Goal: Information Seeking & Learning: Find specific fact

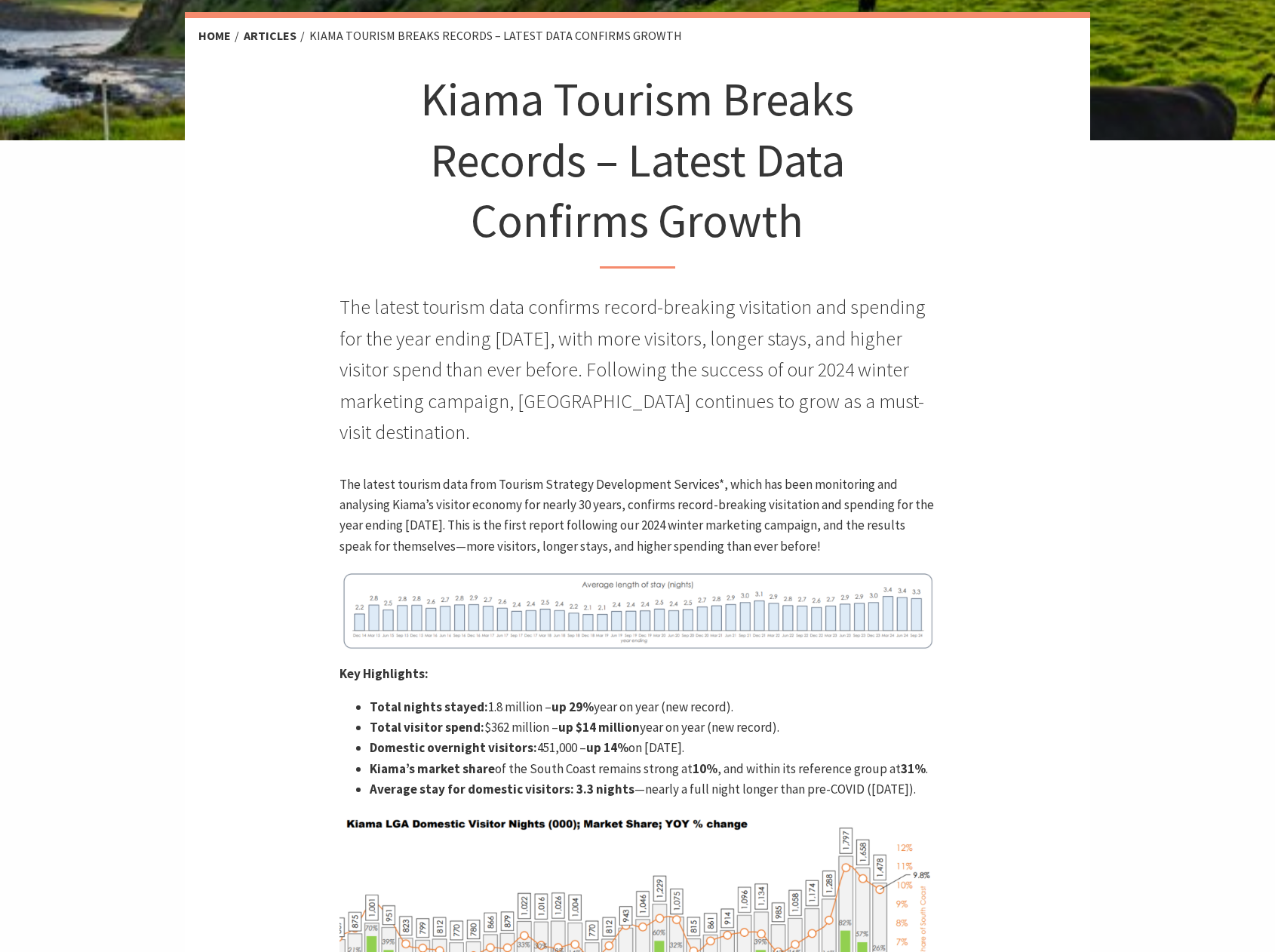
scroll to position [351, 0]
drag, startPoint x: 744, startPoint y: 742, endPoint x: 368, endPoint y: 698, distance: 378.6
click at [368, 698] on ul "Total nights stayed: 1.8 million – up 29% year on year (new record). Total visi…" at bounding box center [637, 748] width 595 height 102
copy ul "Total nights stayed: 1.8 million – up 29% year on year (new record). Total visi…"
click at [607, 486] on p "The latest tourism data from Tourism Strategy Development Services*, which has …" at bounding box center [637, 515] width 595 height 82
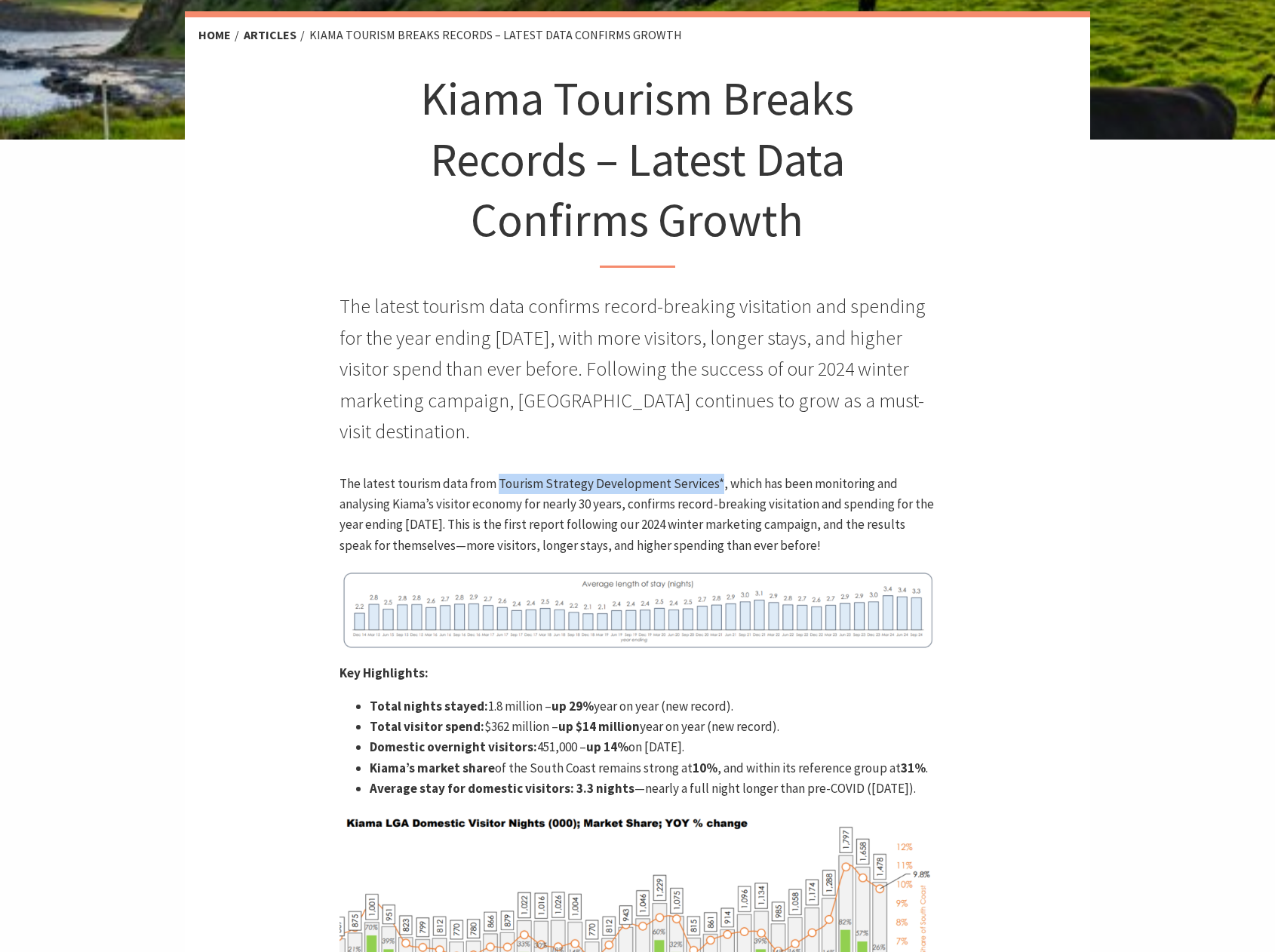
drag, startPoint x: 709, startPoint y: 481, endPoint x: 494, endPoint y: 477, distance: 215.0
click at [494, 477] on p "The latest tourism data from Tourism Strategy Development Services*, which has …" at bounding box center [637, 515] width 595 height 82
copy p "Tourism Strategy Development Services*"
click at [690, 486] on p "The latest tourism data from Tourism Strategy Development Services*, which has …" at bounding box center [637, 515] width 595 height 82
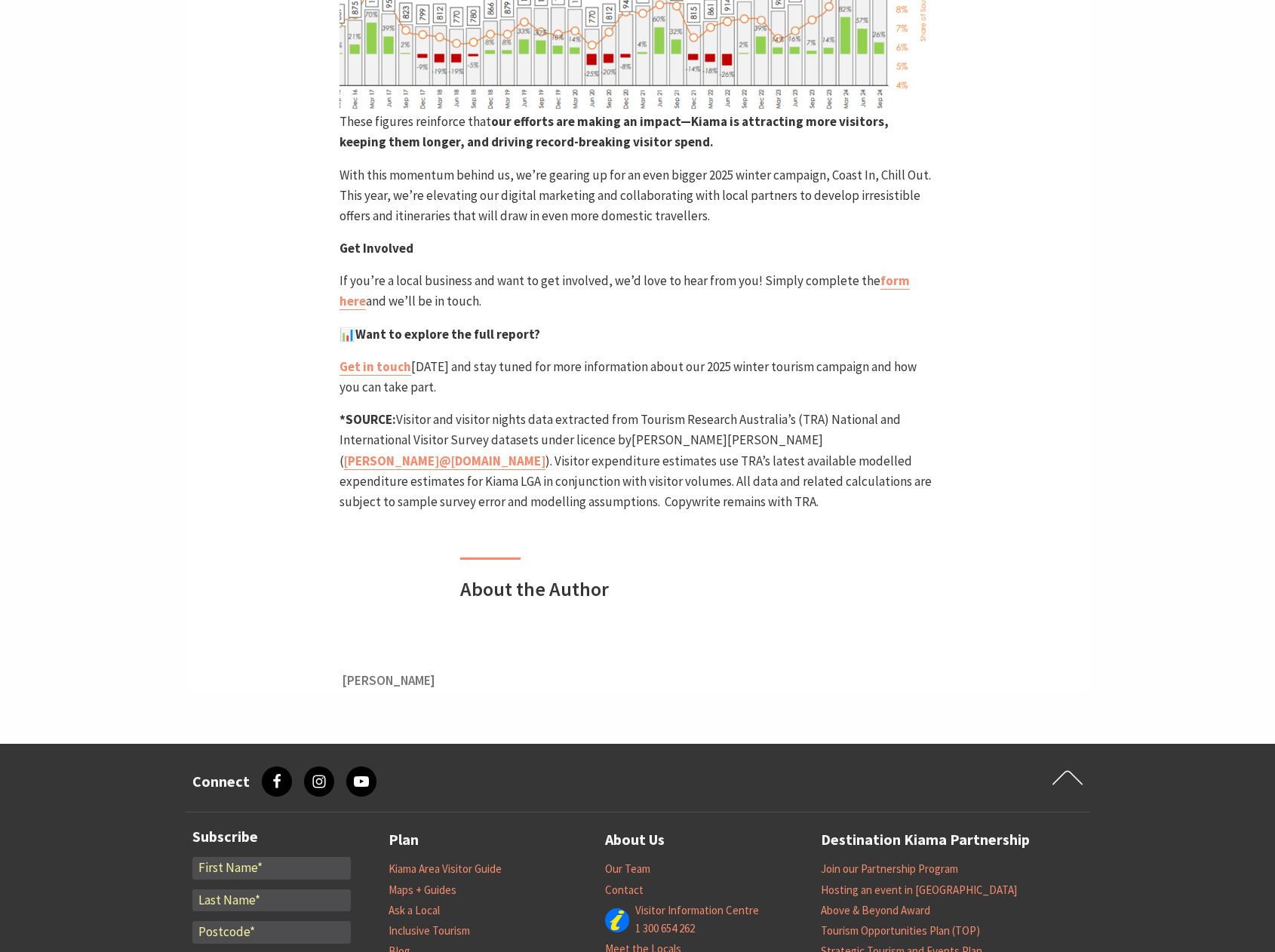
scroll to position [1266, 0]
